Goal: Transaction & Acquisition: Purchase product/service

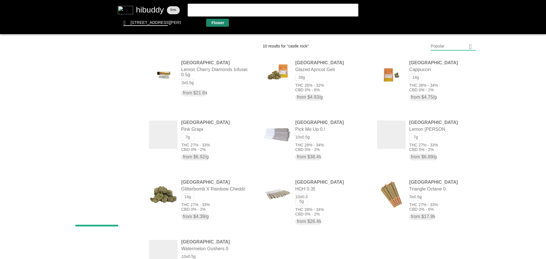
click at [219, 23] on flt-glass-pane at bounding box center [273, 129] width 546 height 259
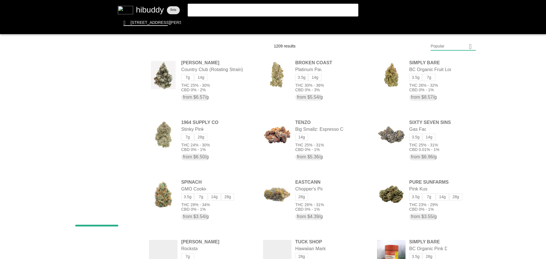
click at [452, 47] on flt-glass-pane at bounding box center [273, 129] width 546 height 259
click at [449, 198] on flt-glass-pane at bounding box center [273, 129] width 546 height 259
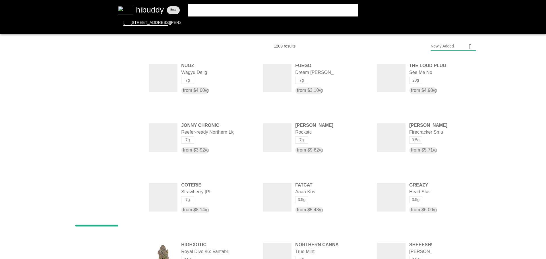
click at [104, 205] on flt-glass-pane at bounding box center [273, 129] width 546 height 259
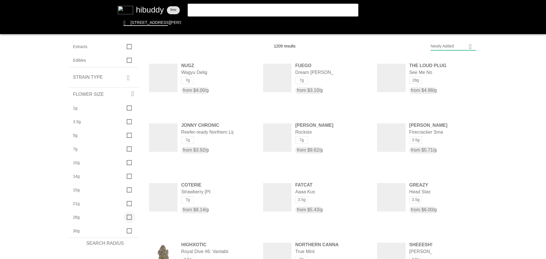
click at [129, 217] on flt-glass-pane at bounding box center [273, 129] width 546 height 259
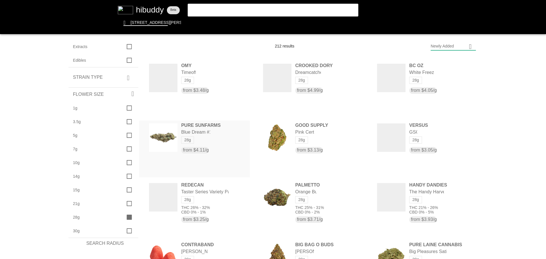
click at [210, 139] on flt-glass-pane at bounding box center [273, 129] width 546 height 259
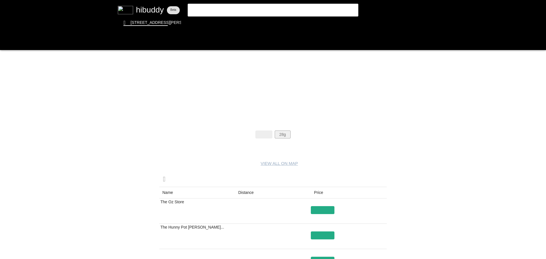
click at [284, 132] on flt-glass-pane at bounding box center [273, 129] width 546 height 259
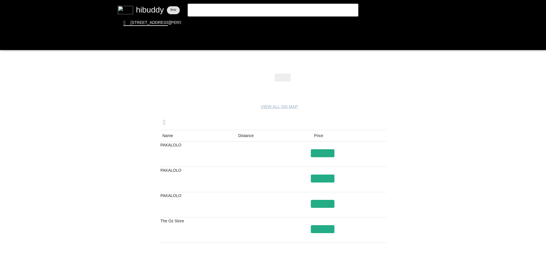
drag, startPoint x: 217, startPoint y: 128, endPoint x: 217, endPoint y: 132, distance: 3.7
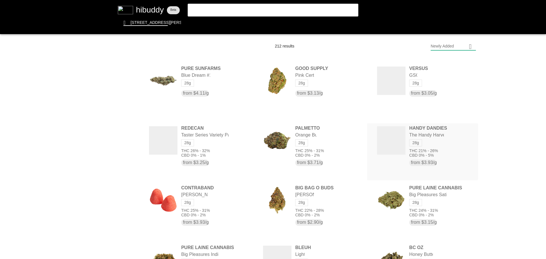
click at [432, 149] on flt-glass-pane at bounding box center [273, 129] width 546 height 259
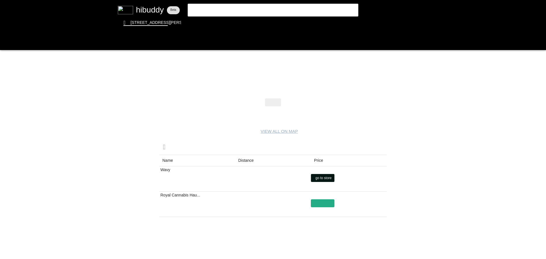
click at [322, 174] on flt-glass-pane at bounding box center [273, 129] width 546 height 259
